Goal: Information Seeking & Learning: Learn about a topic

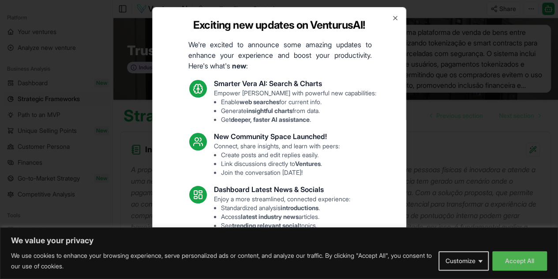
click at [392, 17] on icon "button" at bounding box center [395, 18] width 7 height 7
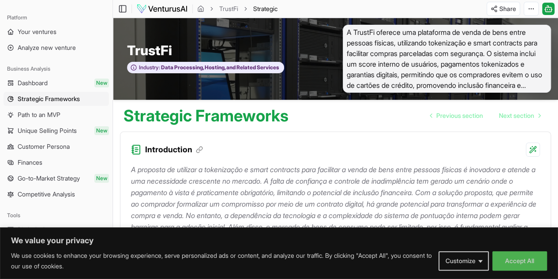
click at [509, 250] on div "We use cookies to enhance your browsing experience, serve personalized ads or c…" at bounding box center [279, 260] width 536 height 21
click at [510, 255] on button "Accept All" at bounding box center [519, 260] width 55 height 19
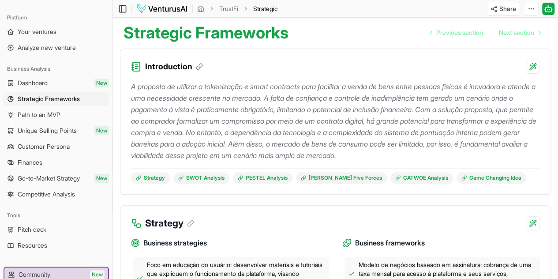
scroll to position [132, 0]
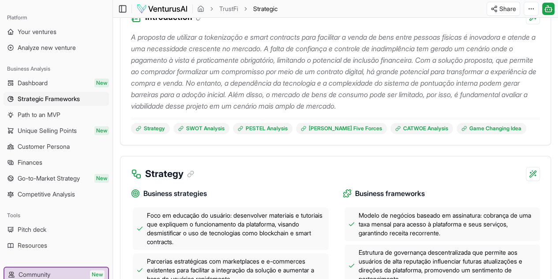
click at [250, 161] on div "Strategy" at bounding box center [335, 168] width 430 height 25
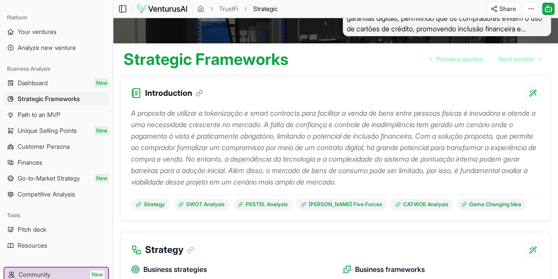
scroll to position [0, 0]
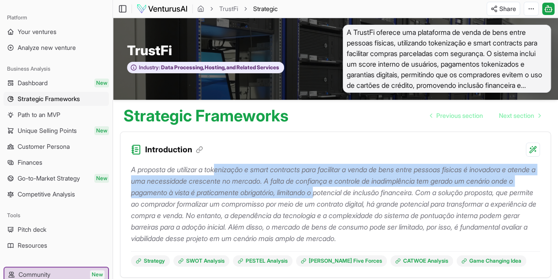
drag, startPoint x: 219, startPoint y: 171, endPoint x: 379, endPoint y: 192, distance: 161.9
click at [378, 193] on p "A proposta de utilizar a tokenização e smart contracts para facilitar a venda d…" at bounding box center [335, 204] width 409 height 80
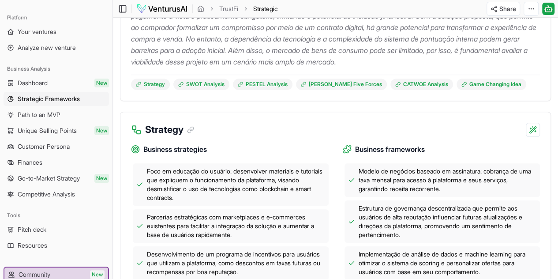
click at [320, 63] on p "A proposta de utilizar a tokenização e smart contracts para facilitar a venda d…" at bounding box center [335, 27] width 409 height 80
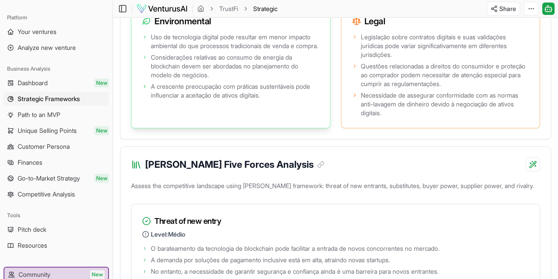
scroll to position [1279, 0]
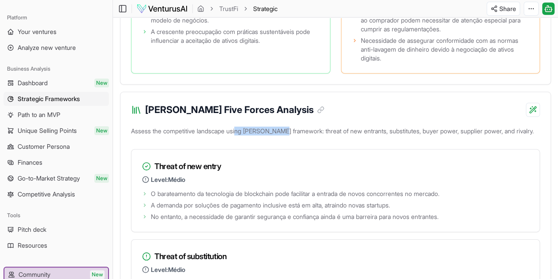
drag, startPoint x: 240, startPoint y: 118, endPoint x: 280, endPoint y: 113, distance: 40.9
click at [280, 125] on p "Assess the competitive landscape using [PERSON_NAME] framework: threat of new e…" at bounding box center [335, 133] width 409 height 16
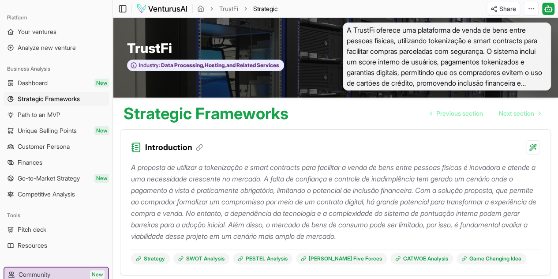
scroll to position [0, 0]
